Goal: Find specific page/section: Find specific page/section

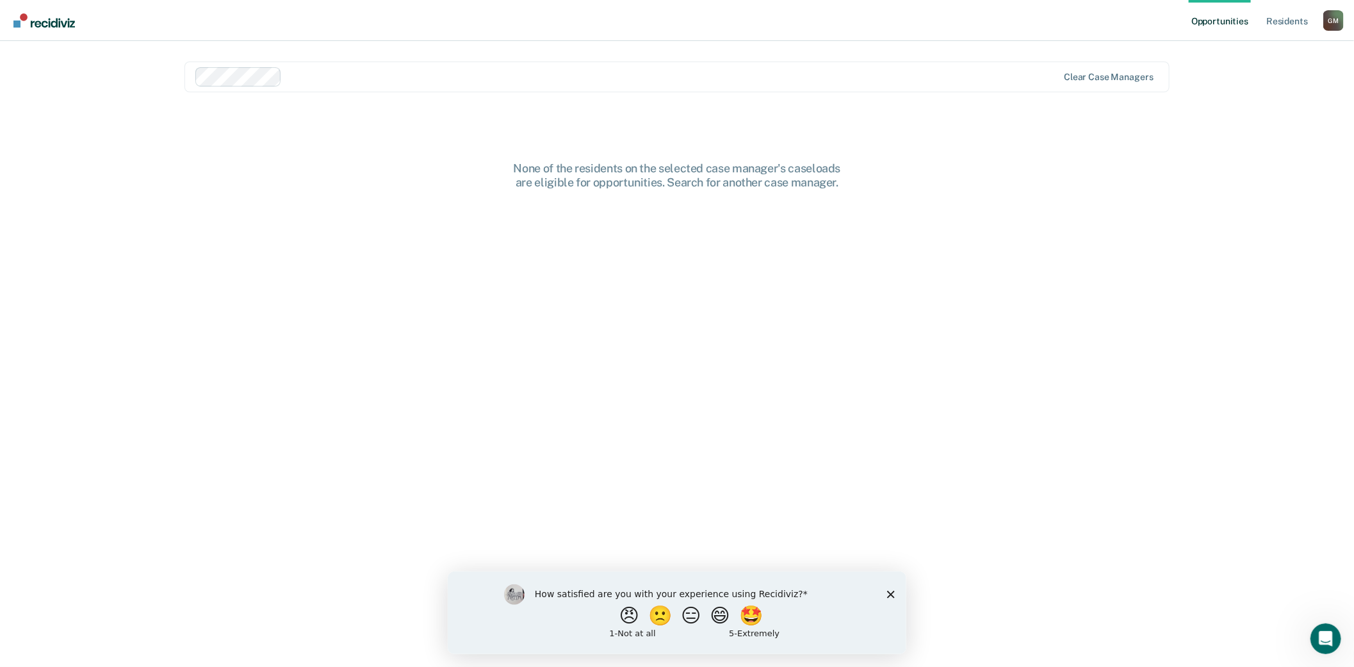
click at [887, 596] on polygon "Close survey" at bounding box center [890, 594] width 8 height 8
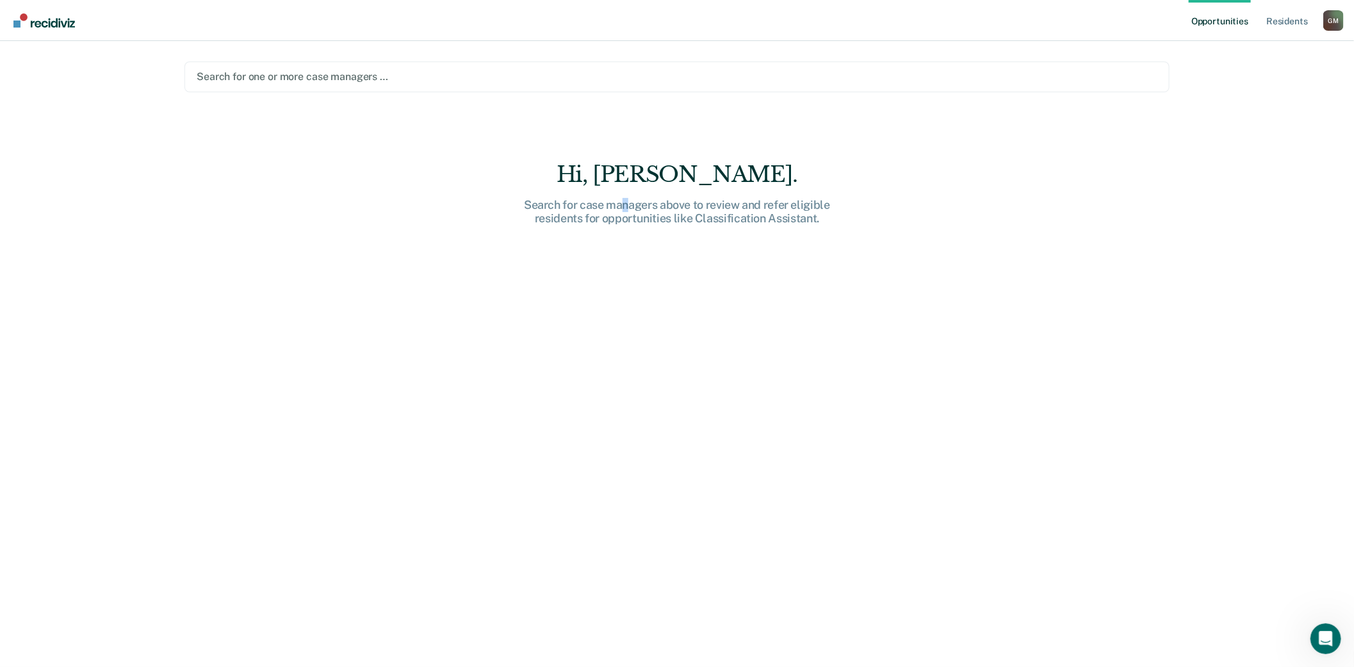
click at [626, 208] on div "Search for case managers above to review and refer eligible residents for oppor…" at bounding box center [677, 212] width 410 height 28
click at [498, 247] on div "Hi, [PERSON_NAME]. Search for case managers above to review and refer eligible …" at bounding box center [676, 422] width 985 height 523
click at [311, 79] on div at bounding box center [677, 76] width 961 height 15
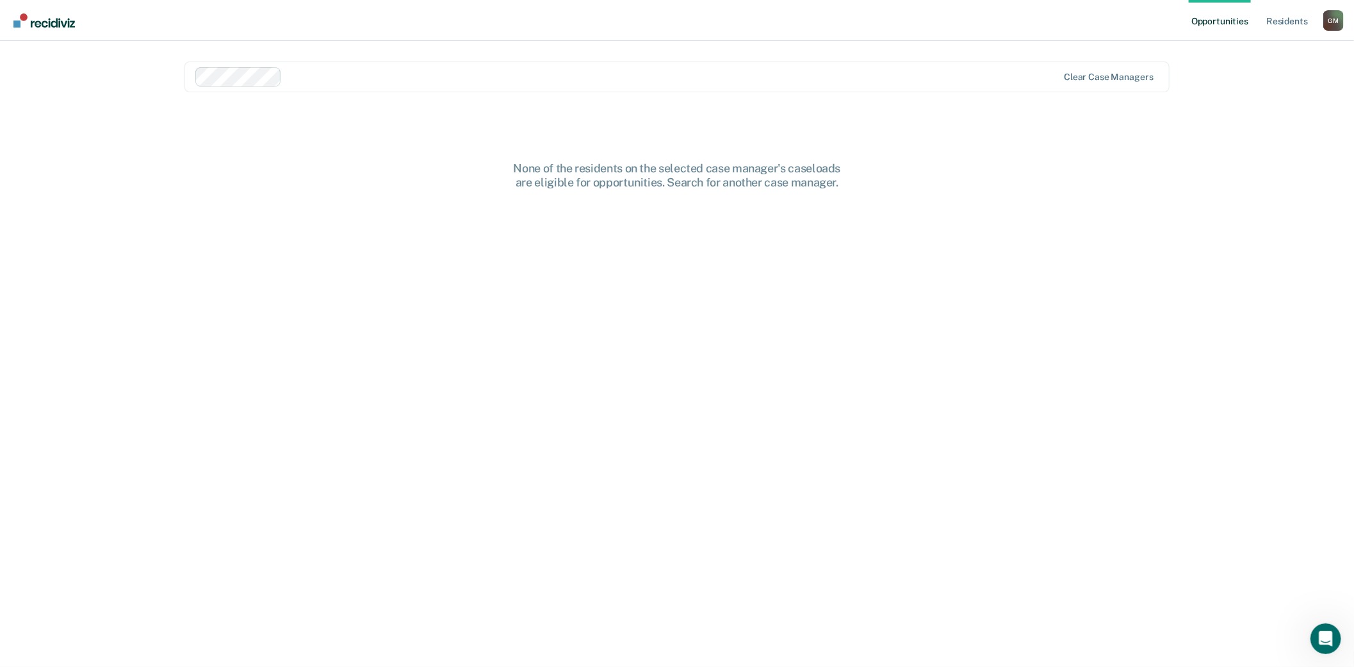
click at [866, 320] on div "None of the residents on the selected case manager's caseloads are eligible for…" at bounding box center [676, 422] width 985 height 523
click at [1290, 19] on link "Resident s" at bounding box center [1287, 20] width 47 height 41
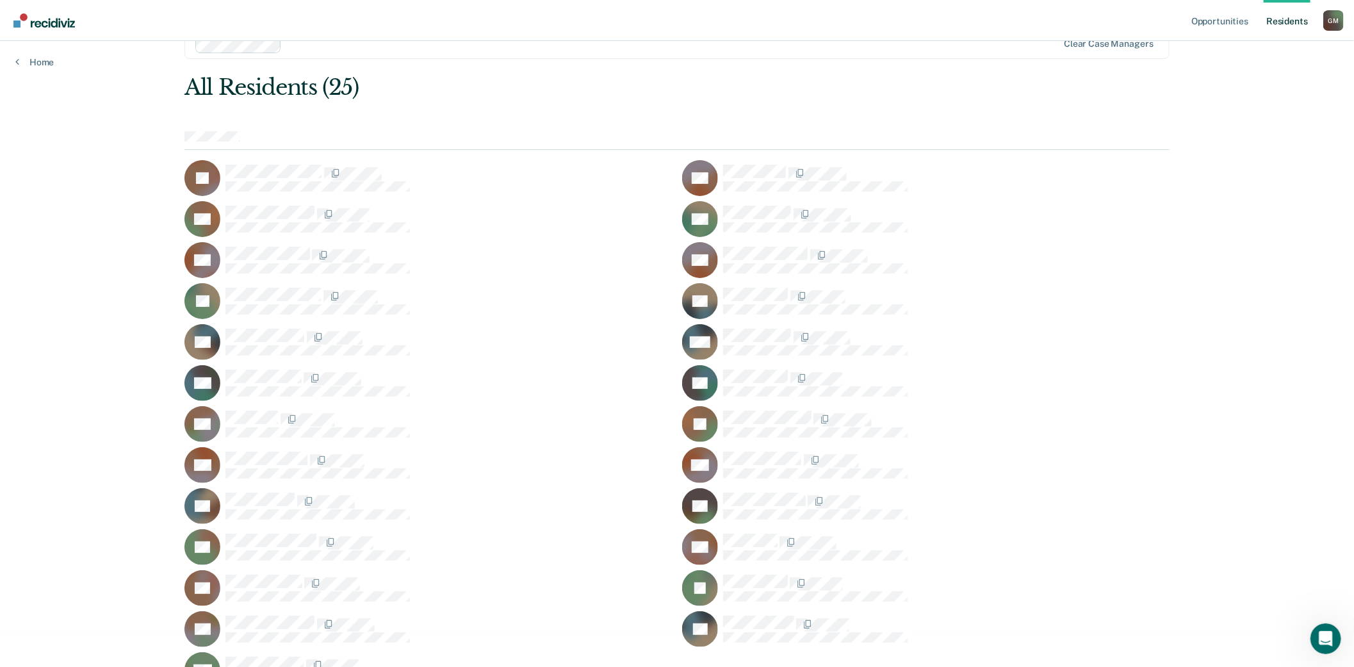
scroll to position [52, 0]
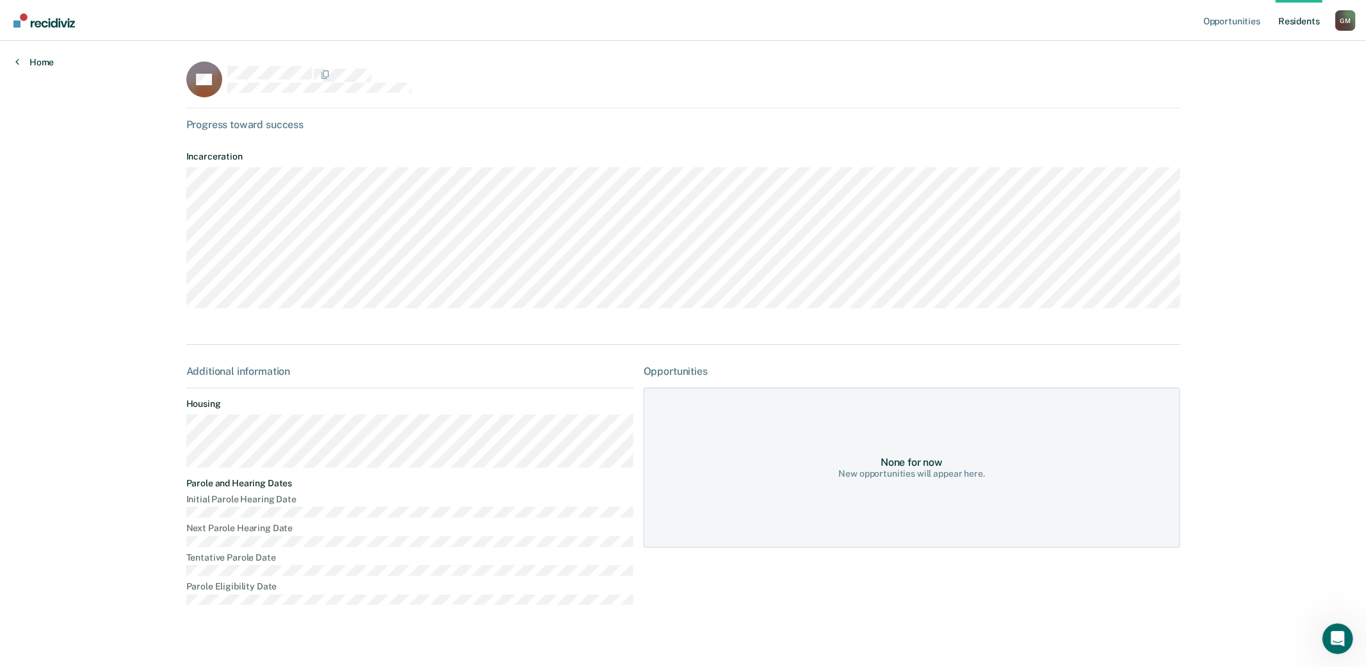
click at [46, 61] on link "Home" at bounding box center [34, 62] width 38 height 12
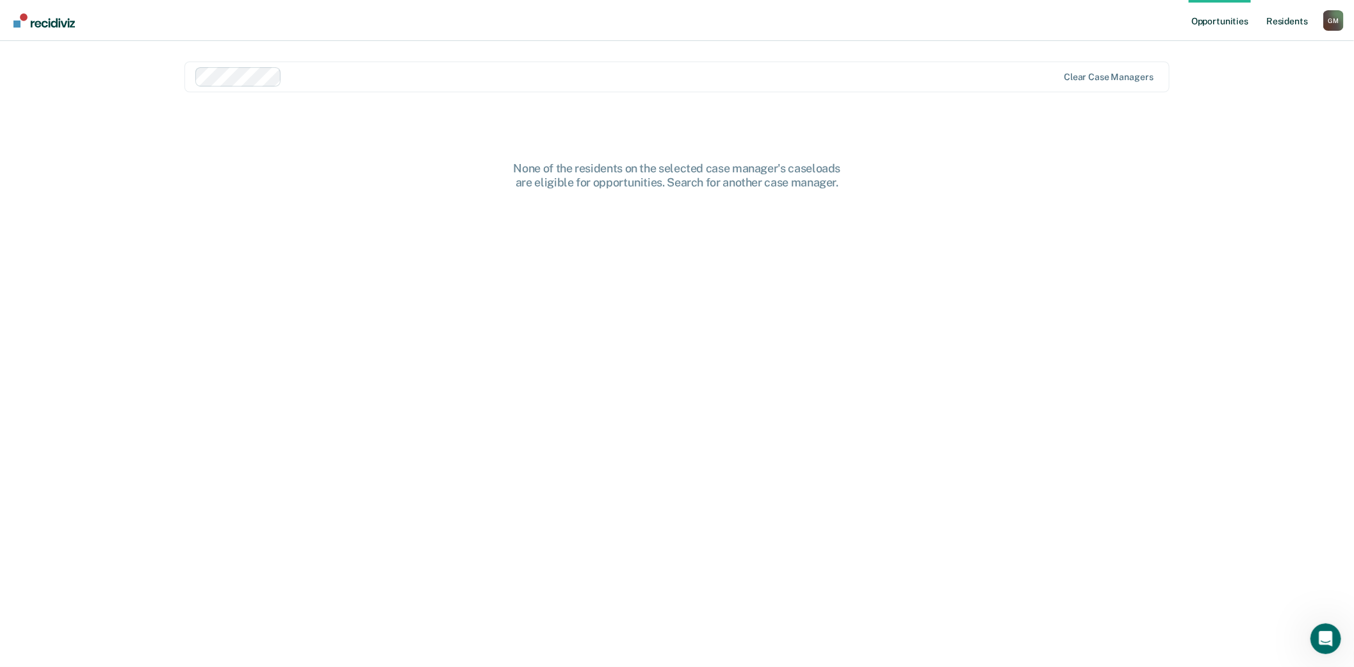
click at [1285, 24] on link "Resident s" at bounding box center [1287, 20] width 47 height 41
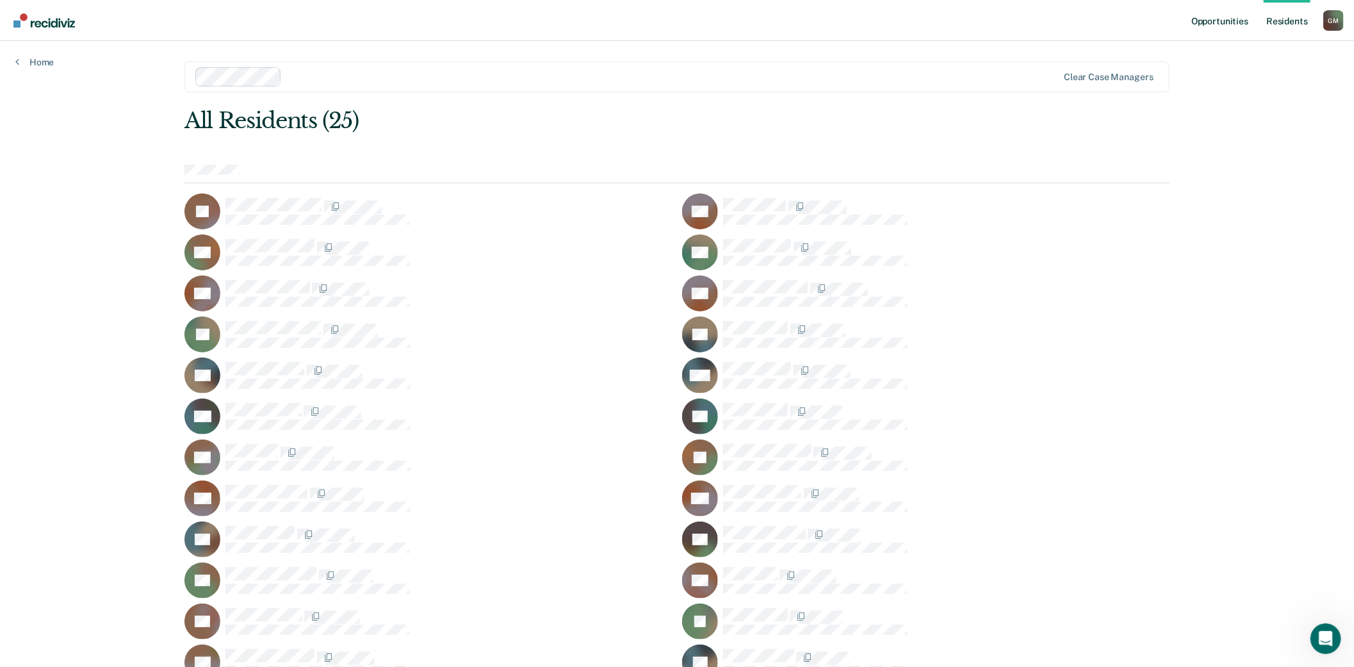
click at [1239, 22] on link "Opportunities" at bounding box center [1220, 20] width 62 height 41
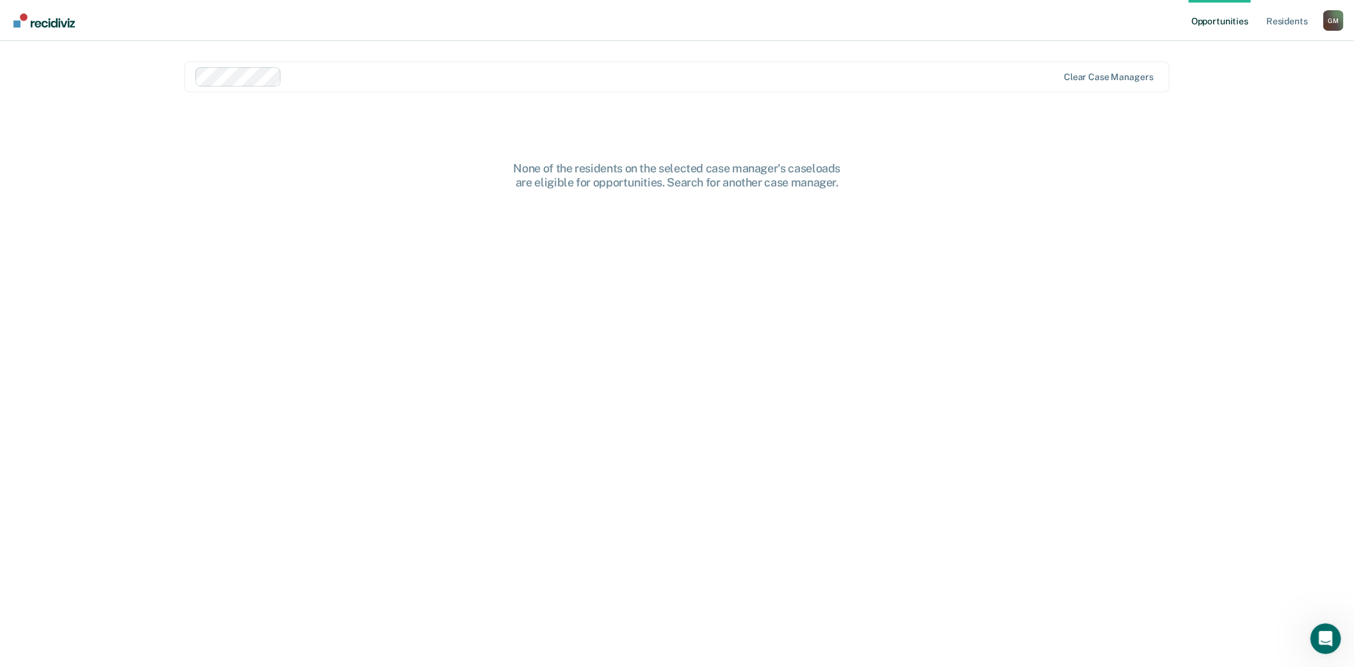
click at [1341, 22] on div "G M" at bounding box center [1333, 20] width 20 height 20
click at [1278, 15] on link "Resident s" at bounding box center [1287, 20] width 47 height 41
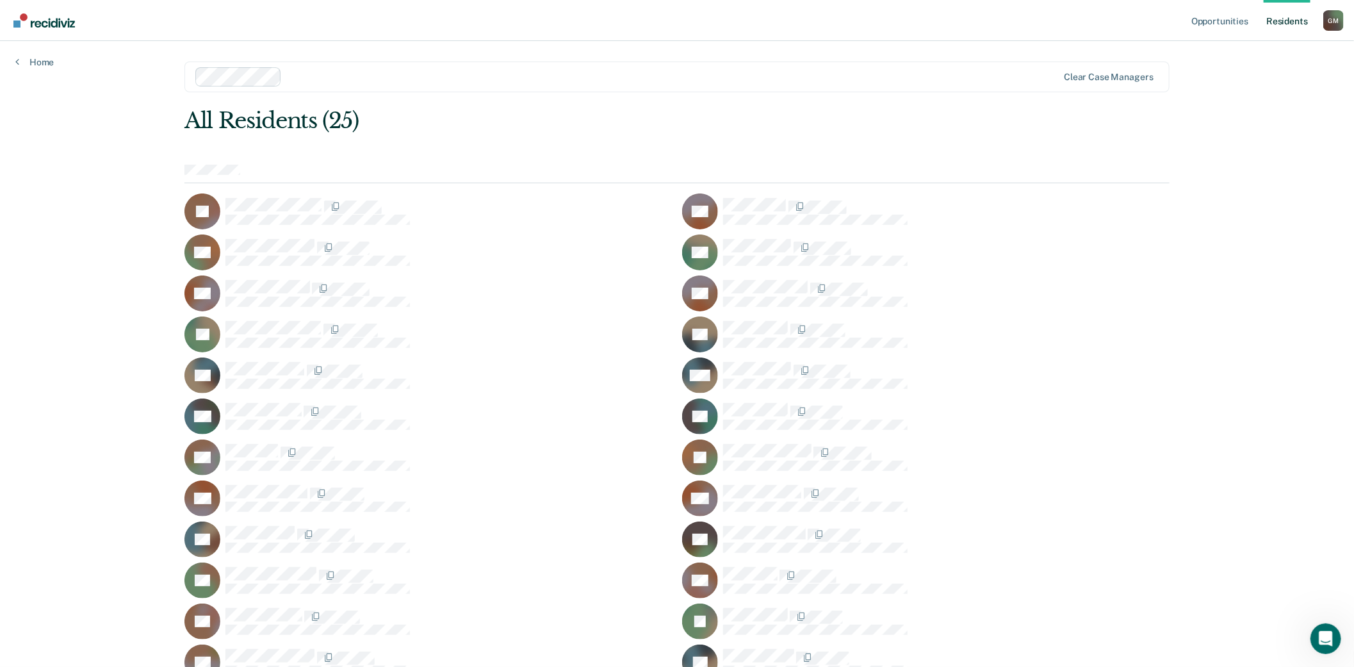
click at [1189, 131] on div "Opportunities Resident s [PERSON_NAME] Profile How it works Log Out Home Clear …" at bounding box center [677, 333] width 1354 height 667
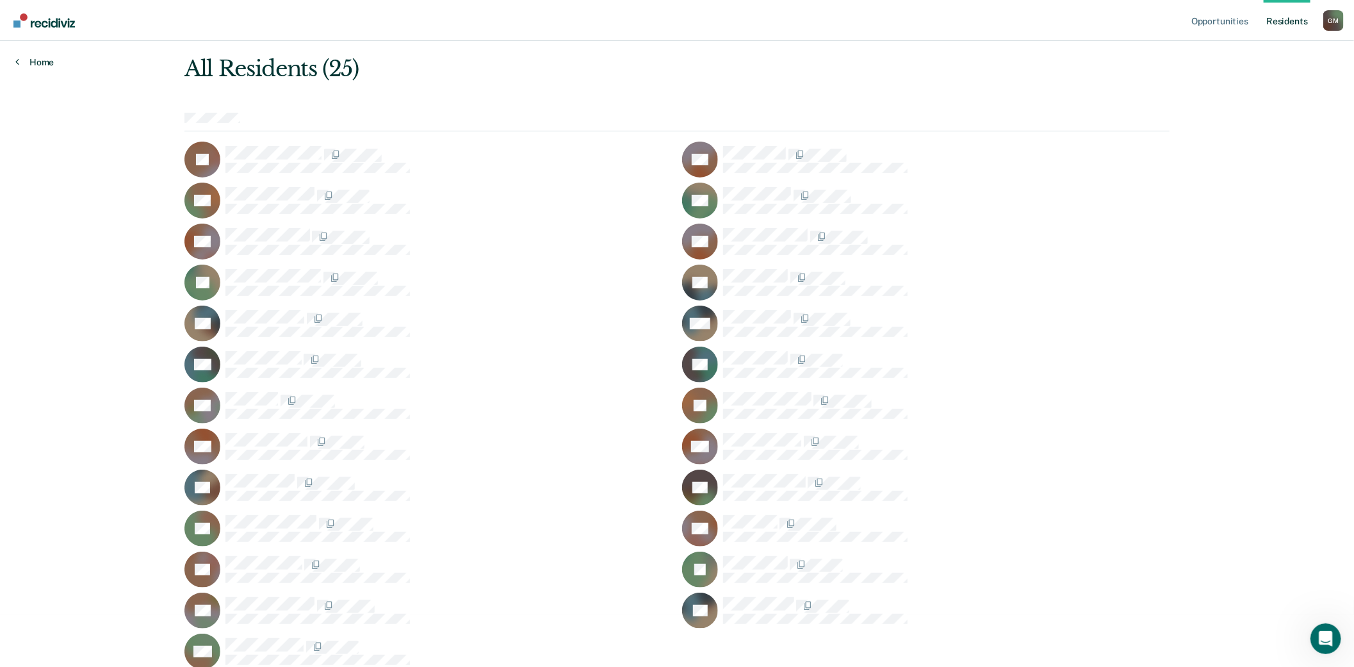
click at [28, 58] on link "Home" at bounding box center [34, 62] width 38 height 12
